Goal: Check status: Check status

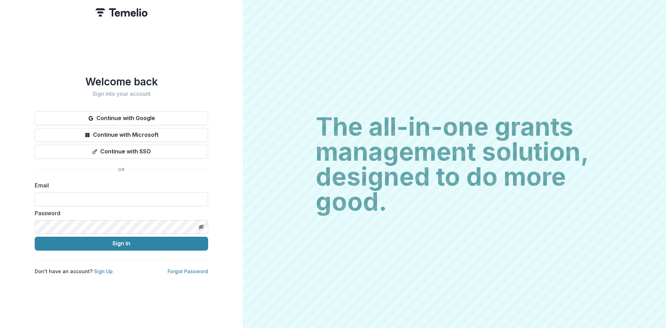
type input "**********"
click at [165, 241] on button "Sign In" at bounding box center [122, 244] width 174 height 14
drag, startPoint x: 100, startPoint y: 227, endPoint x: 110, endPoint y: 244, distance: 19.7
click at [110, 244] on button "Sign In" at bounding box center [122, 244] width 174 height 14
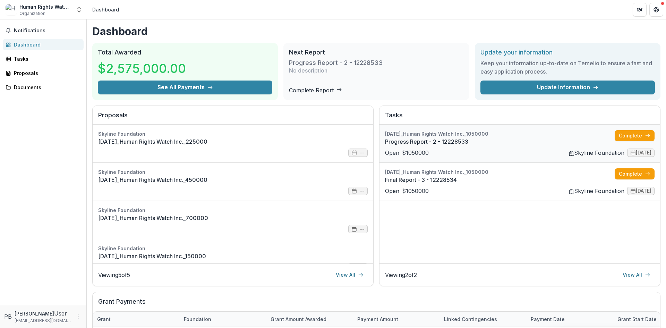
click at [472, 146] on link "Progress Report - 2 - 12228533" at bounding box center [500, 141] width 230 height 8
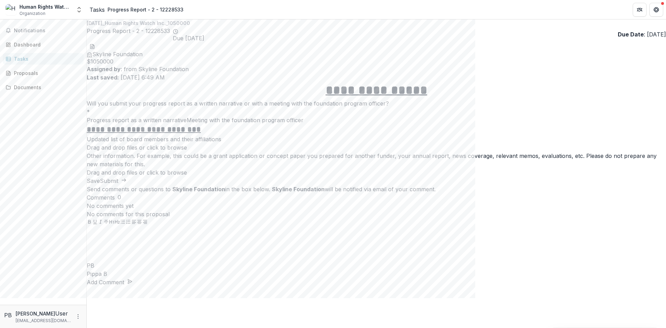
click at [38, 58] on div "Tasks" at bounding box center [46, 58] width 64 height 7
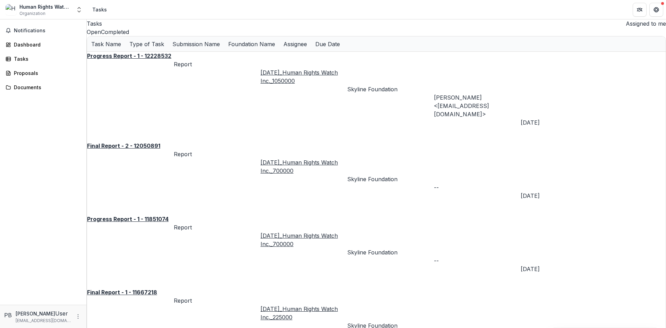
click at [129, 36] on button "Completed" at bounding box center [115, 32] width 28 height 8
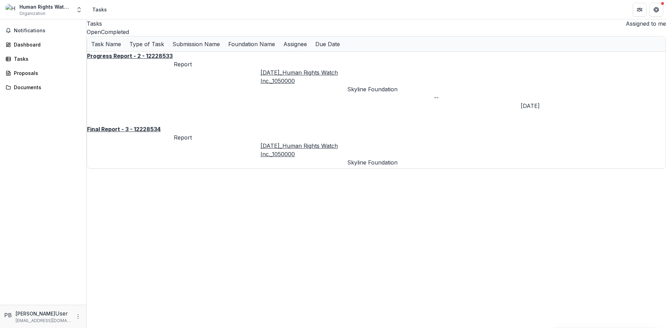
click at [101, 36] on button "Open" at bounding box center [94, 32] width 14 height 8
click at [346, 155] on div "Progress Report - 2 - 12228533 Report [DATE]_Human Rights Watch Inc._1050000 Sk…" at bounding box center [376, 110] width 579 height 117
